Goal: Information Seeking & Learning: Learn about a topic

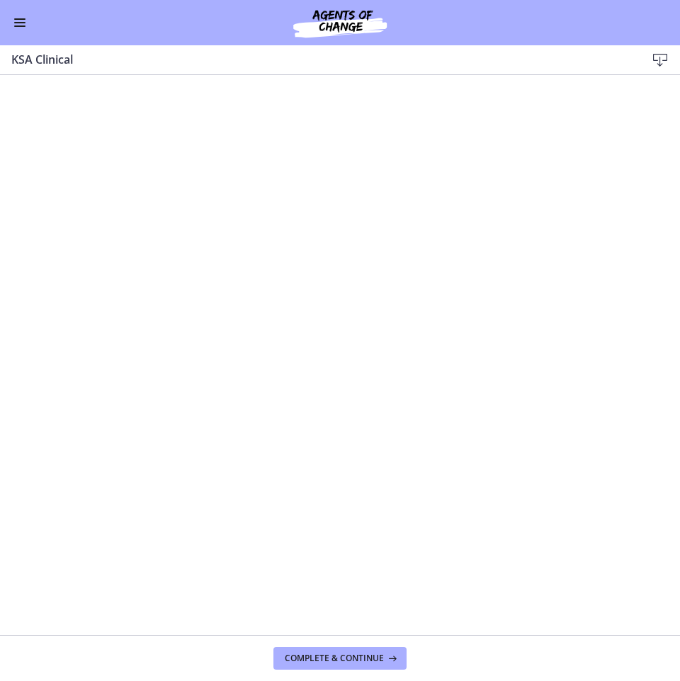
scroll to position [1043, 0]
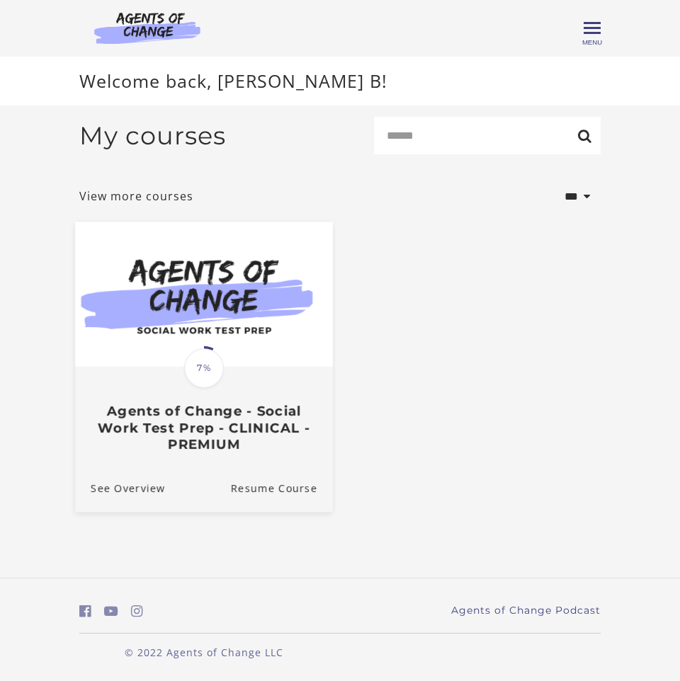
click at [162, 451] on h3 "Agents of Change - Social Work Test Prep - CLINICAL - PREMIUM" at bounding box center [204, 429] width 227 height 50
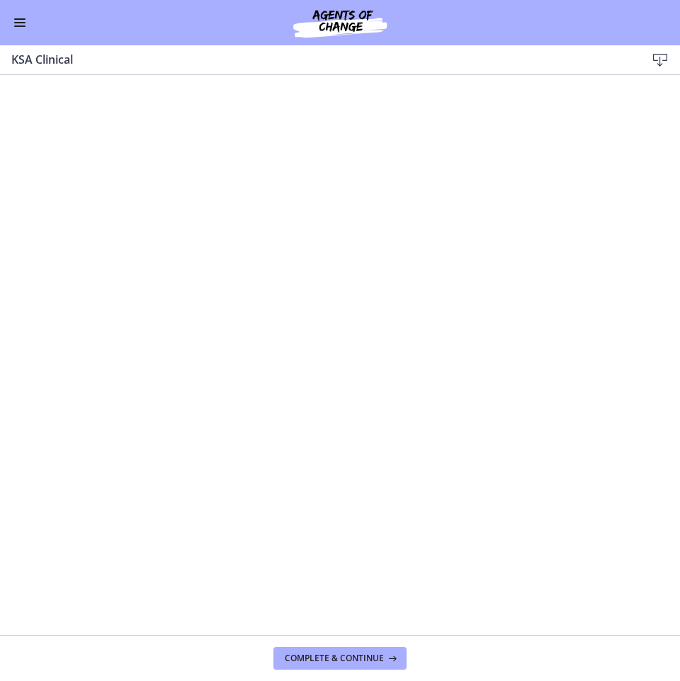
click at [19, 28] on button "Enable menu" at bounding box center [19, 22] width 17 height 17
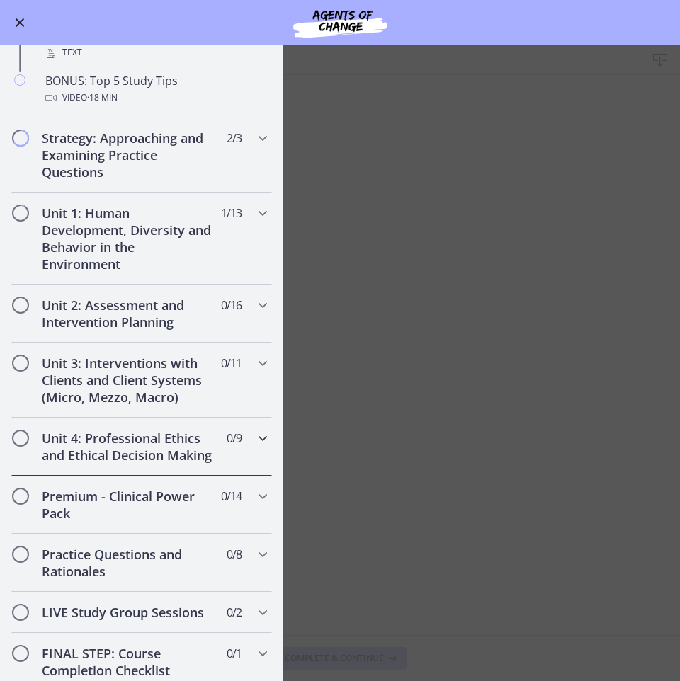
scroll to position [1043, 0]
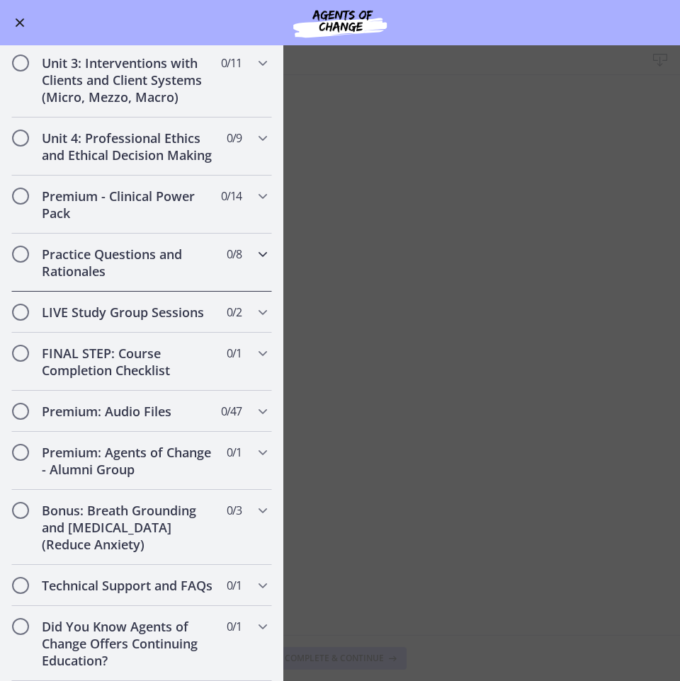
click at [69, 246] on h2 "Practice Questions and Rationales" at bounding box center [128, 263] width 173 height 34
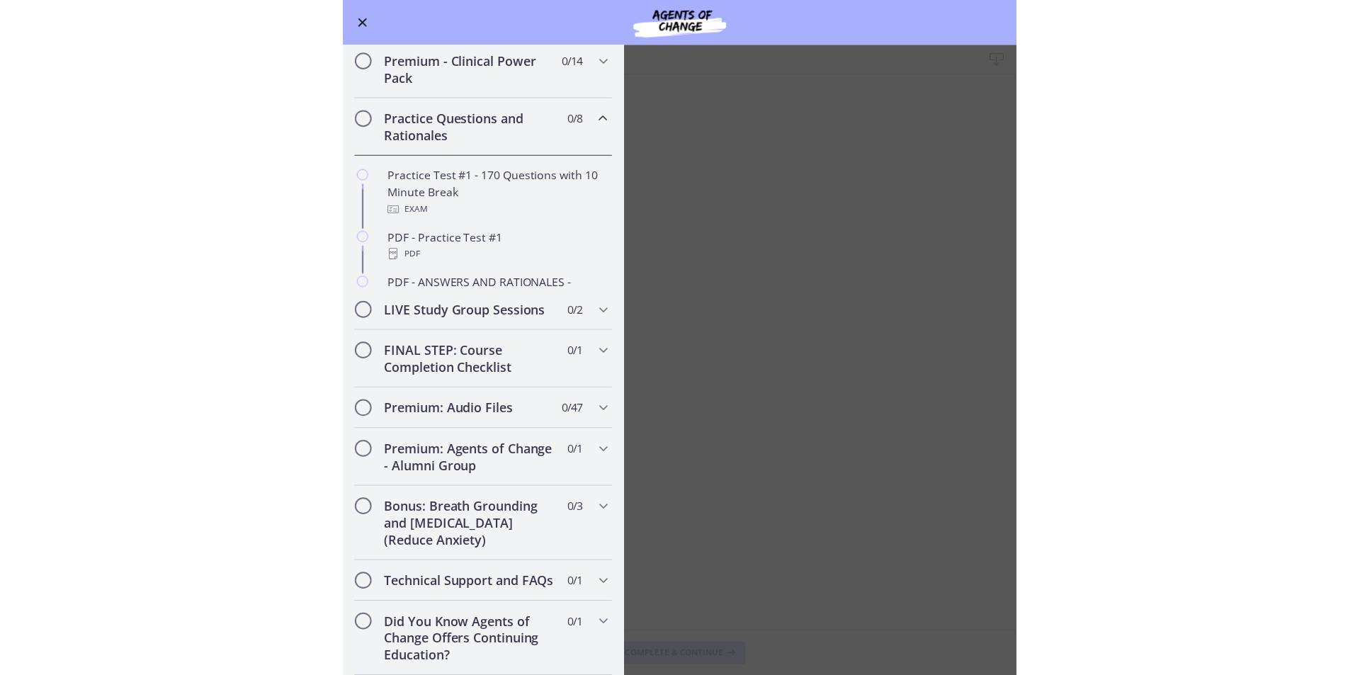
scroll to position [482, 0]
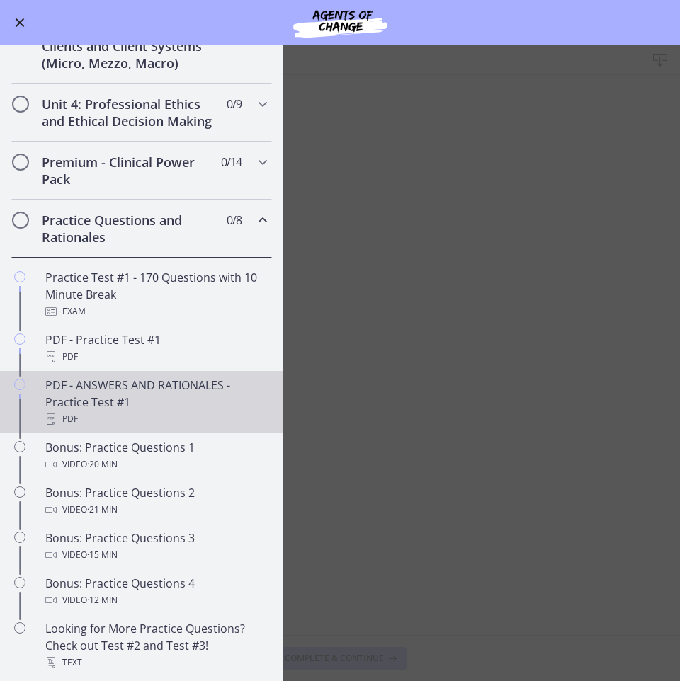
click at [112, 402] on div "PDF - ANSWERS AND RATIONALES - Practice Test #1 PDF" at bounding box center [155, 402] width 221 height 51
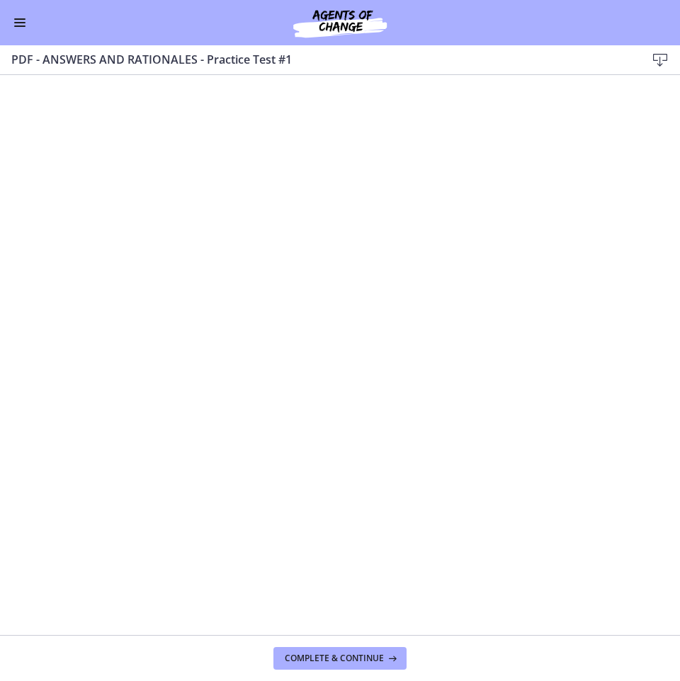
scroll to position [482, 0]
